Goal: Obtain resource: Obtain resource

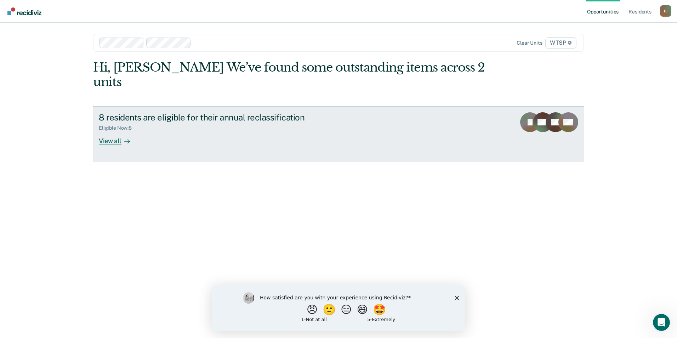
click at [110, 131] on div "View all" at bounding box center [119, 138] width 40 height 14
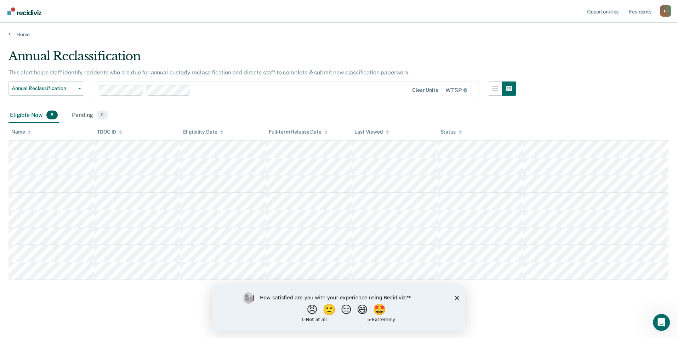
click at [456, 296] on polygon "Close survey" at bounding box center [457, 297] width 4 height 4
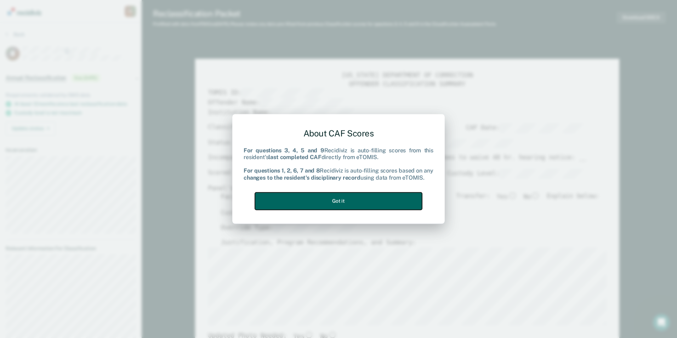
click at [343, 198] on button "Got it" at bounding box center [338, 200] width 167 height 17
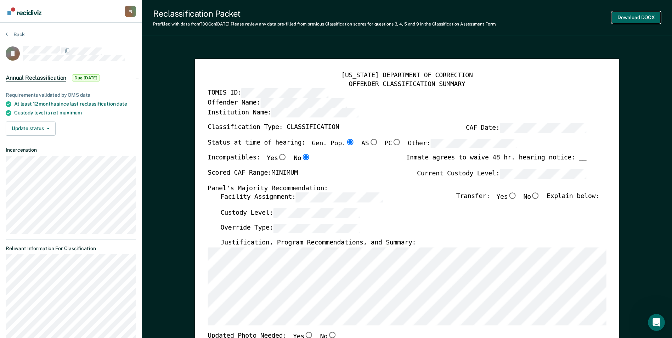
click at [629, 17] on button "Download DOCX" at bounding box center [635, 18] width 49 height 12
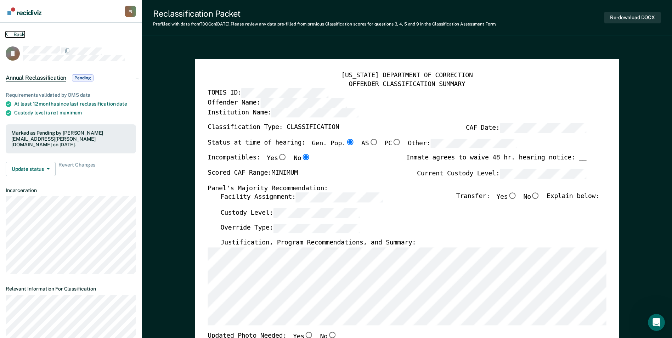
click at [16, 34] on button "Back" at bounding box center [15, 34] width 19 height 6
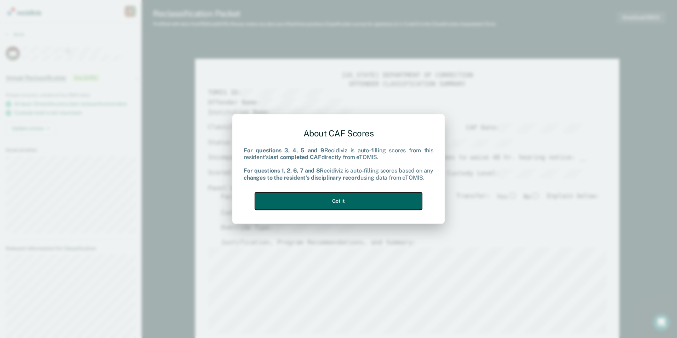
click at [342, 198] on button "Got it" at bounding box center [338, 200] width 167 height 17
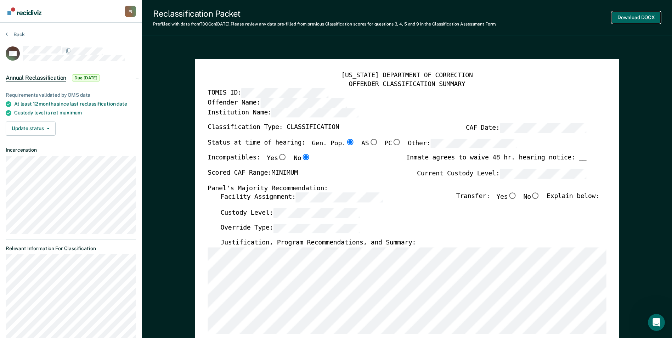
click at [629, 17] on button "Download DOCX" at bounding box center [635, 18] width 49 height 12
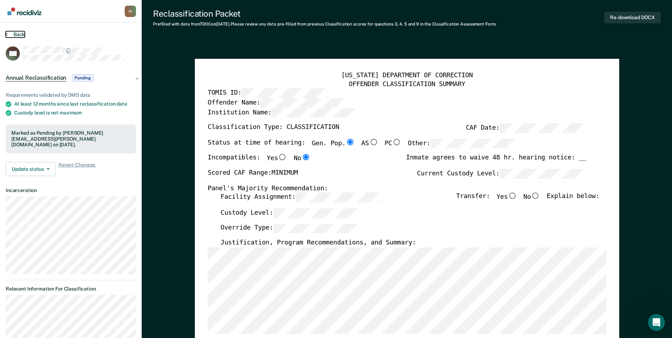
click at [19, 32] on button "Back" at bounding box center [15, 34] width 19 height 6
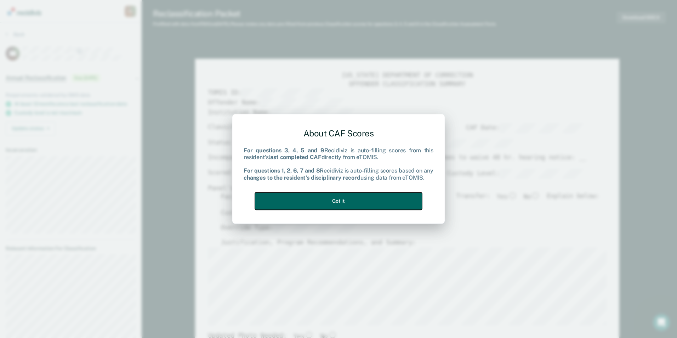
click at [337, 199] on button "Got it" at bounding box center [338, 200] width 167 height 17
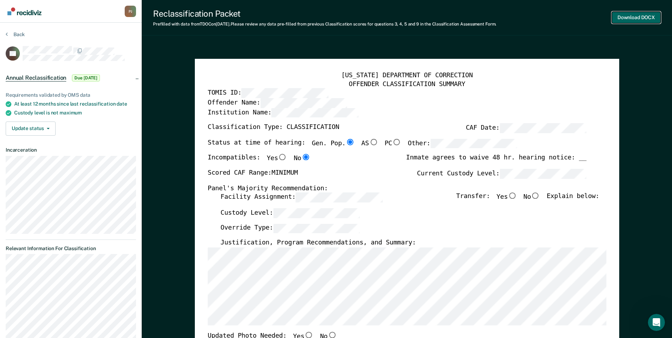
click at [627, 16] on button "Download DOCX" at bounding box center [635, 18] width 49 height 12
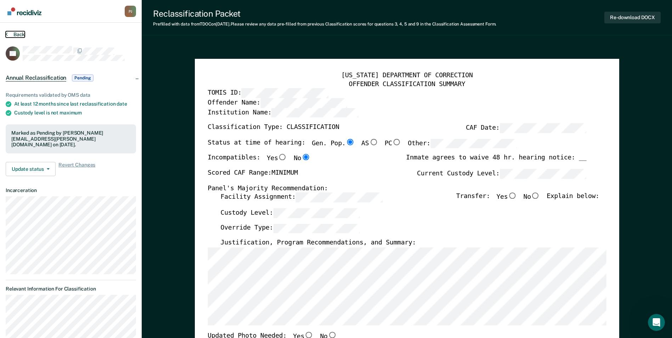
click at [19, 34] on button "Back" at bounding box center [15, 34] width 19 height 6
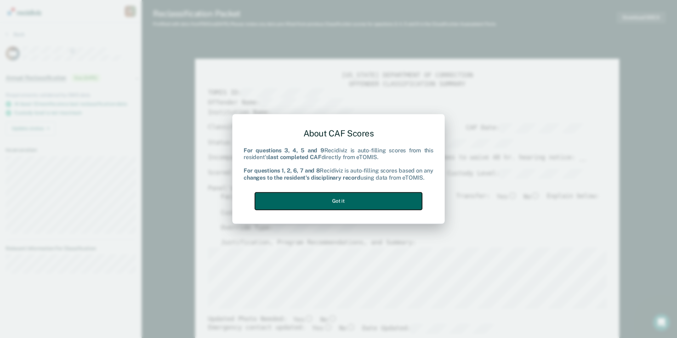
click at [341, 198] on button "Got it" at bounding box center [338, 200] width 167 height 17
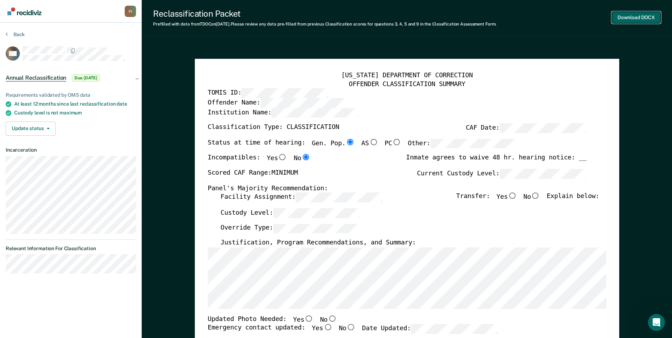
click at [629, 17] on button "Download DOCX" at bounding box center [635, 18] width 49 height 12
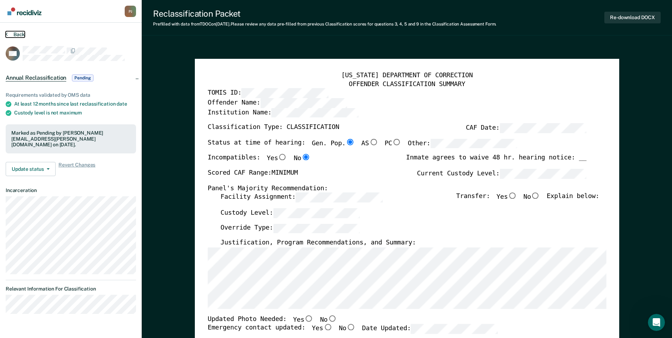
click at [16, 33] on button "Back" at bounding box center [15, 34] width 19 height 6
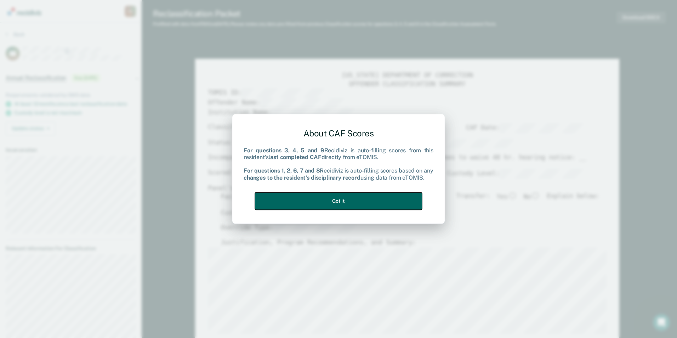
click at [339, 197] on button "Got it" at bounding box center [338, 200] width 167 height 17
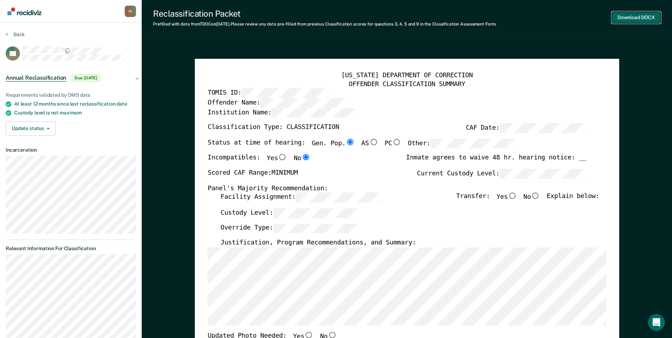
click at [629, 16] on button "Download DOCX" at bounding box center [635, 18] width 49 height 12
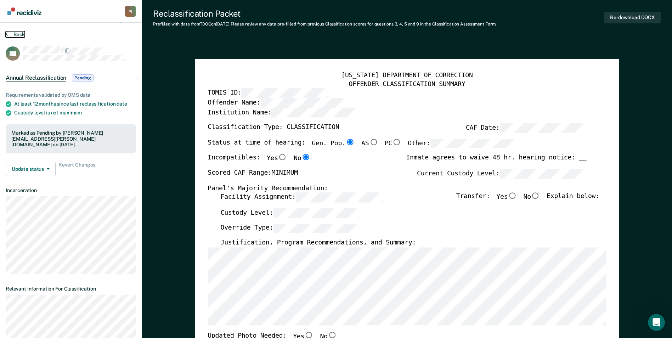
click at [17, 33] on button "Back" at bounding box center [15, 34] width 19 height 6
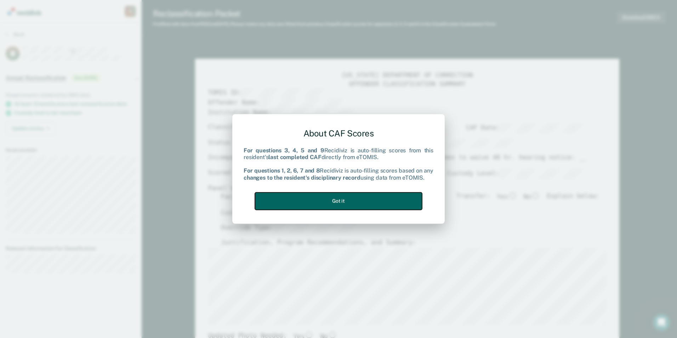
click at [371, 199] on button "Got it" at bounding box center [338, 200] width 167 height 17
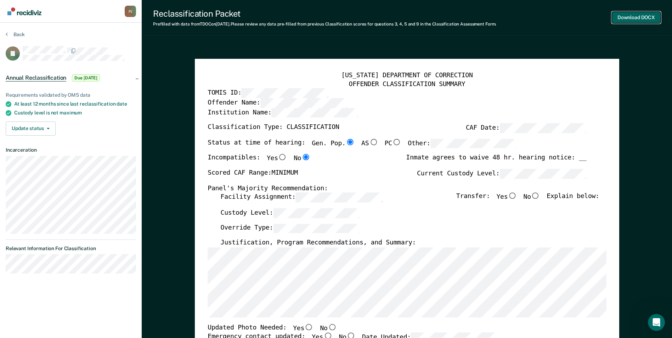
click at [630, 17] on button "Download DOCX" at bounding box center [635, 18] width 49 height 12
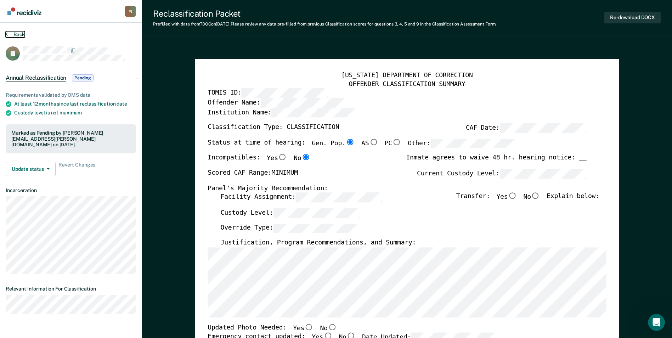
click at [18, 33] on button "Back" at bounding box center [15, 34] width 19 height 6
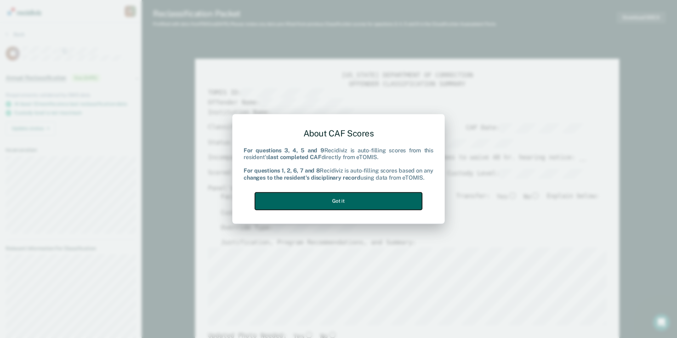
click at [352, 196] on button "Got it" at bounding box center [338, 200] width 167 height 17
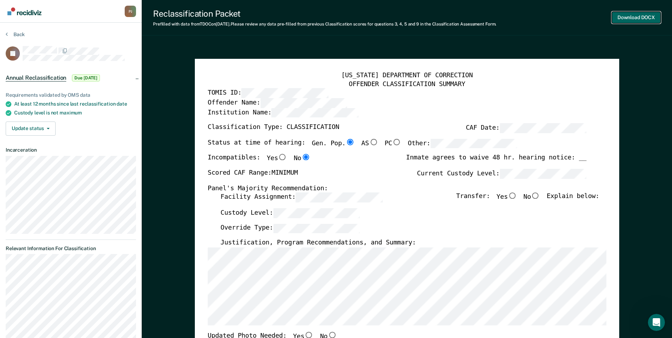
click at [629, 17] on button "Download DOCX" at bounding box center [635, 18] width 49 height 12
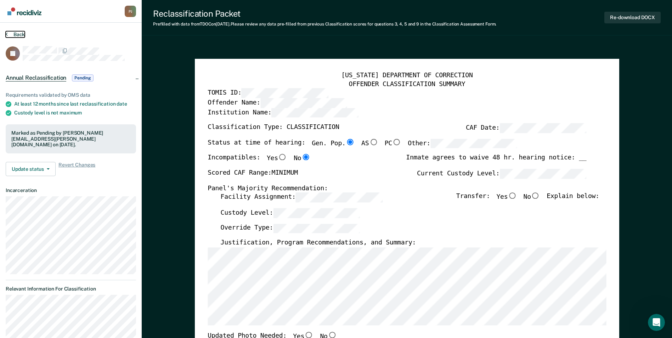
click at [21, 33] on button "Back" at bounding box center [15, 34] width 19 height 6
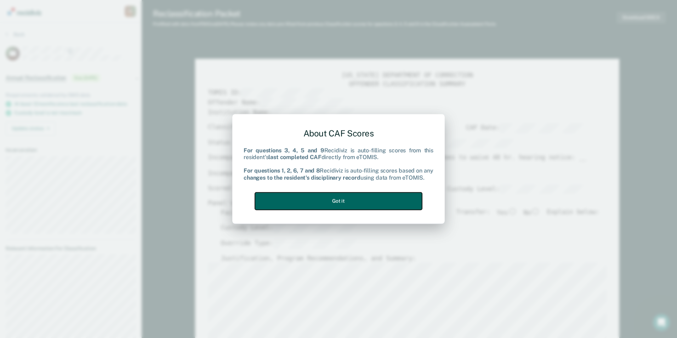
click at [328, 200] on button "Got it" at bounding box center [338, 200] width 167 height 17
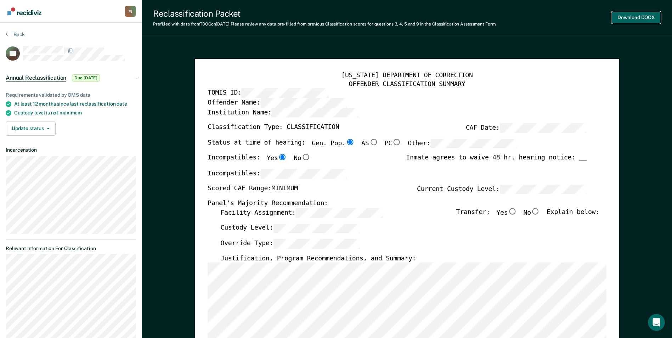
click at [629, 16] on button "Download DOCX" at bounding box center [635, 18] width 49 height 12
type textarea "x"
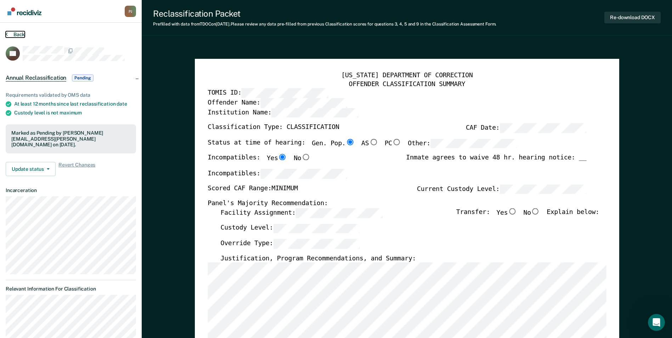
click at [16, 33] on button "Back" at bounding box center [15, 34] width 19 height 6
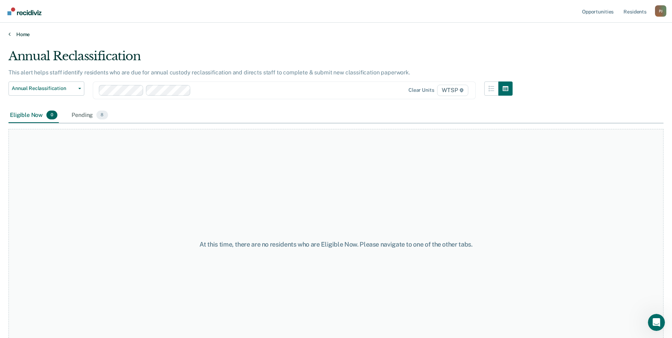
click at [24, 32] on link "Home" at bounding box center [335, 34] width 655 height 6
